Goal: Task Accomplishment & Management: Manage account settings

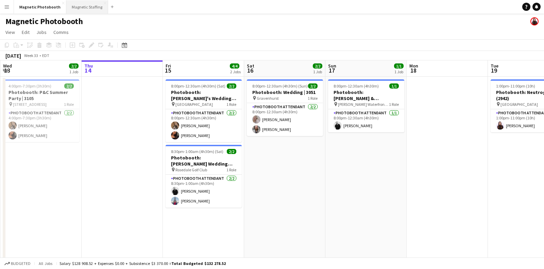
click at [84, 13] on button "Magnetic Staffing Close" at bounding box center [87, 6] width 42 height 13
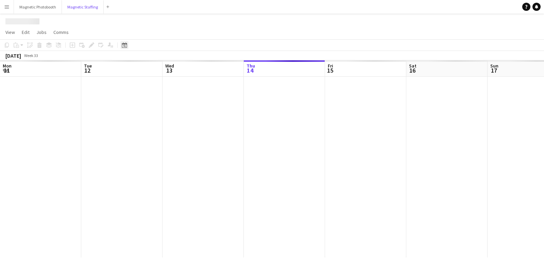
scroll to position [0, 162]
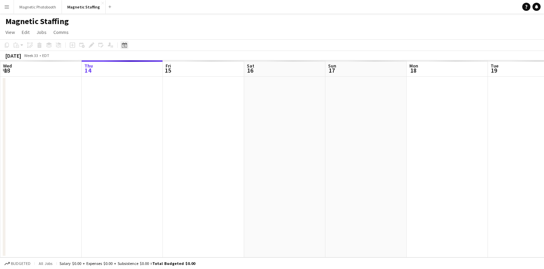
click at [122, 42] on icon "Date picker" at bounding box center [124, 44] width 5 height 5
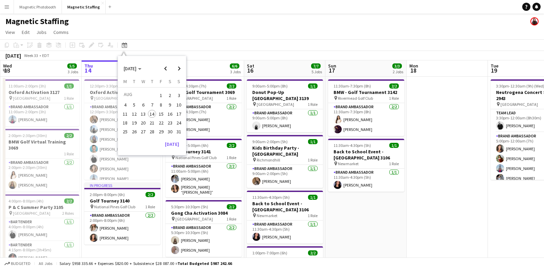
click at [134, 124] on span "19" at bounding box center [134, 123] width 8 height 8
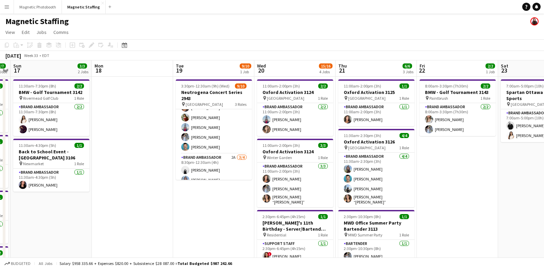
scroll to position [67, 0]
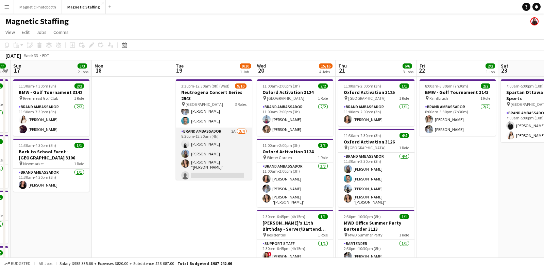
click at [198, 166] on app-card-role "Brand Ambassador 2A [DATE] 8:30pm-12:30am (4h) [PERSON_NAME] [PERSON_NAME] [PER…" at bounding box center [214, 155] width 76 height 55
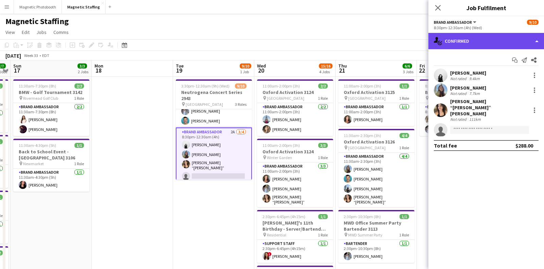
click at [480, 46] on div "single-neutral-actions-check-2 Confirmed" at bounding box center [486, 41] width 116 height 16
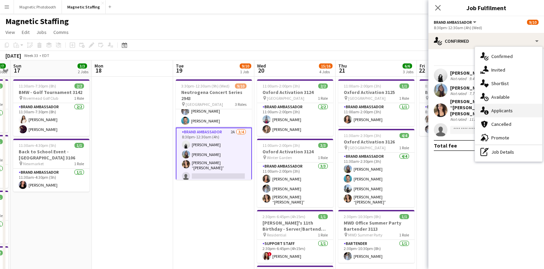
click at [493, 109] on div "single-neutral-actions-information Applicants" at bounding box center [508, 111] width 67 height 14
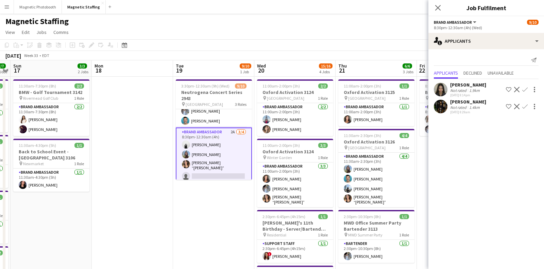
click at [467, 104] on div "[PERSON_NAME]" at bounding box center [468, 102] width 36 height 6
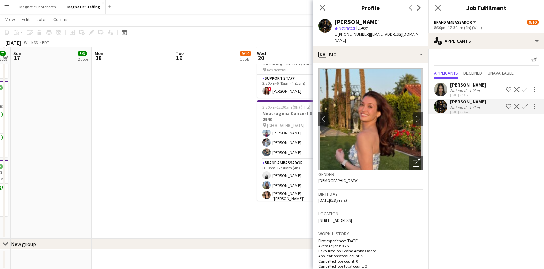
scroll to position [68, 0]
click at [275, 181] on app-card-role "Brand Ambassador 4A [DATE] 8:30pm-12:30am (4h) [PERSON_NAME] [PERSON_NAME] [PER…" at bounding box center [295, 175] width 76 height 55
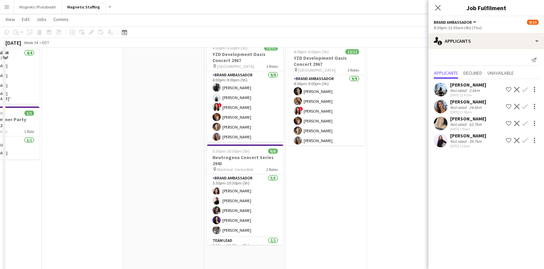
scroll to position [0, 0]
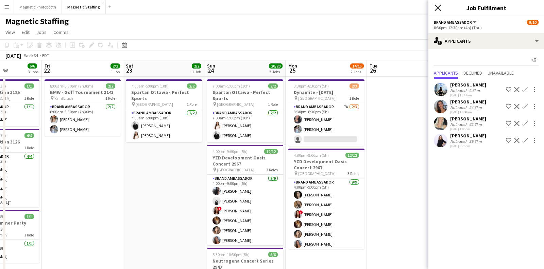
click at [439, 8] on icon "Close pop-in" at bounding box center [437, 7] width 6 height 6
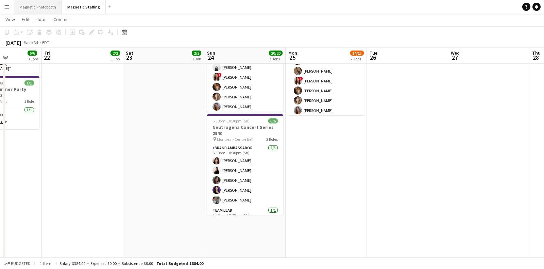
click at [39, 8] on button "Magnetic Photobooth Close" at bounding box center [38, 6] width 48 height 13
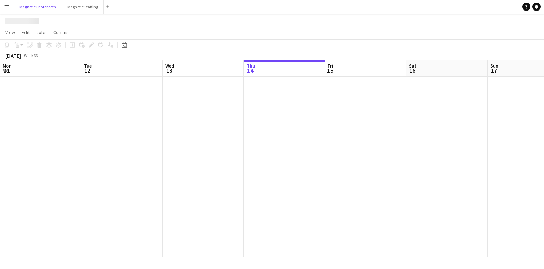
scroll to position [0, 162]
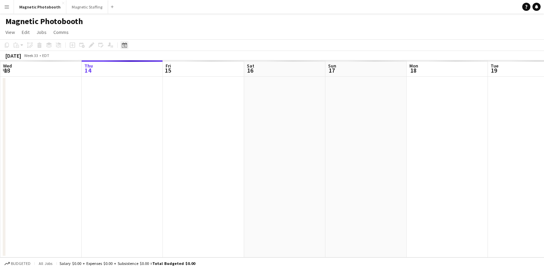
click at [124, 46] on icon "Date picker" at bounding box center [124, 44] width 5 height 5
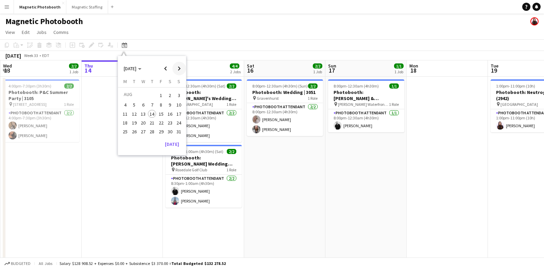
click at [175, 67] on span "Next month" at bounding box center [179, 69] width 14 height 14
click at [179, 70] on span "Next month" at bounding box center [179, 69] width 14 height 14
click at [168, 69] on span "Previous month" at bounding box center [166, 69] width 14 height 14
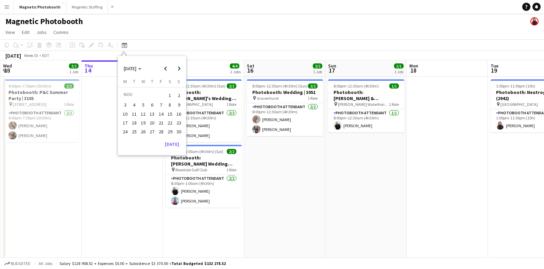
click at [171, 129] on span "29" at bounding box center [170, 132] width 8 height 8
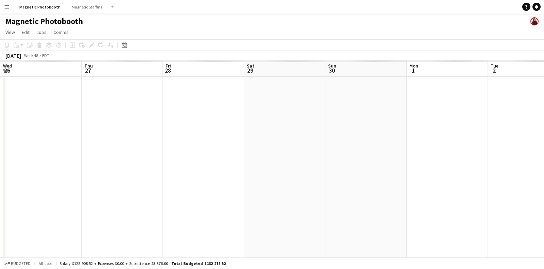
scroll to position [0, 233]
